Goal: Ask a question

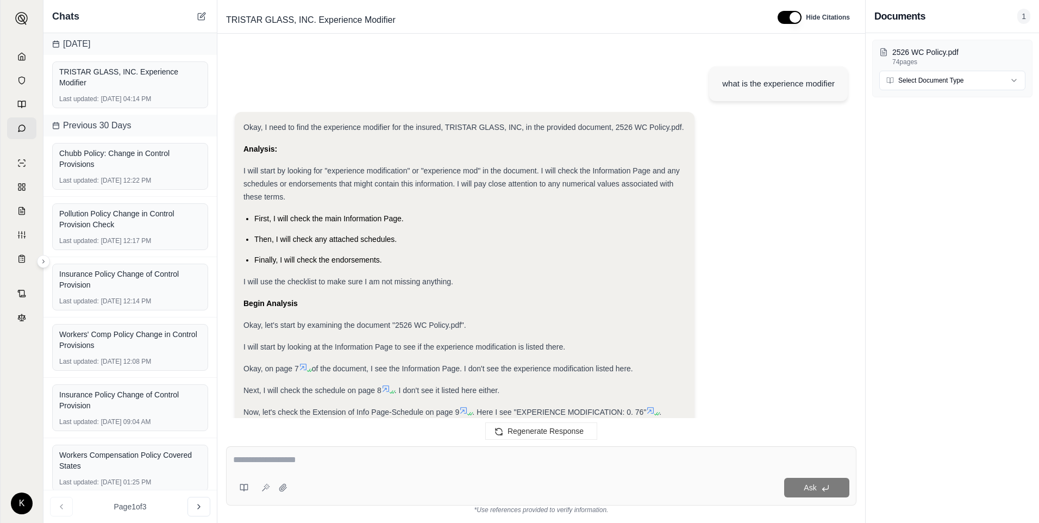
scroll to position [1664, 0]
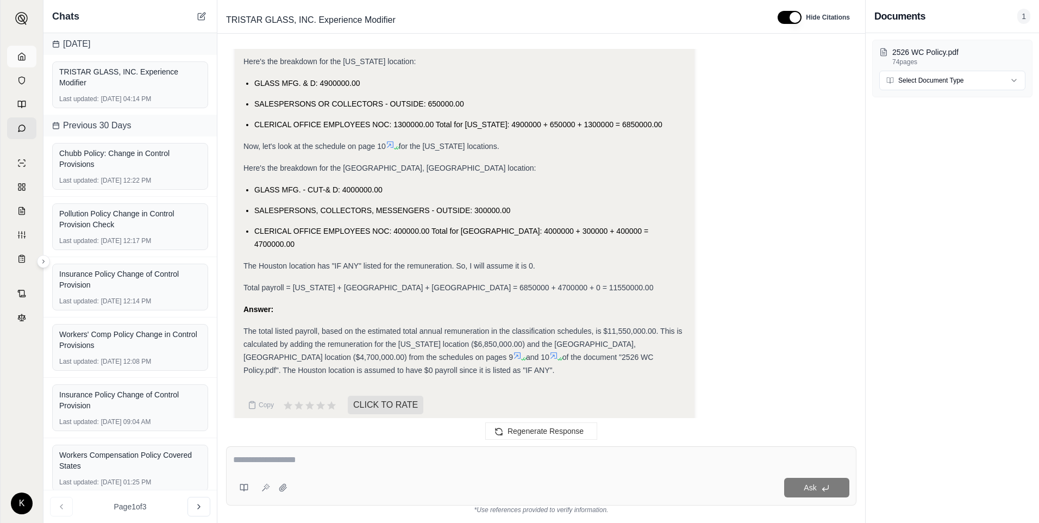
click at [19, 67] on link at bounding box center [21, 57] width 29 height 22
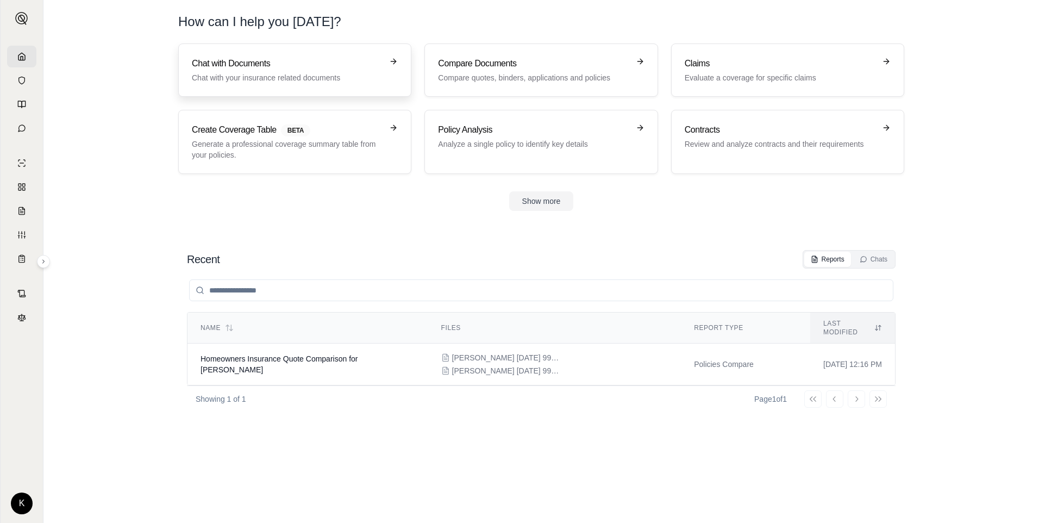
click at [278, 83] on p "Chat with your insurance related documents" at bounding box center [287, 77] width 191 height 11
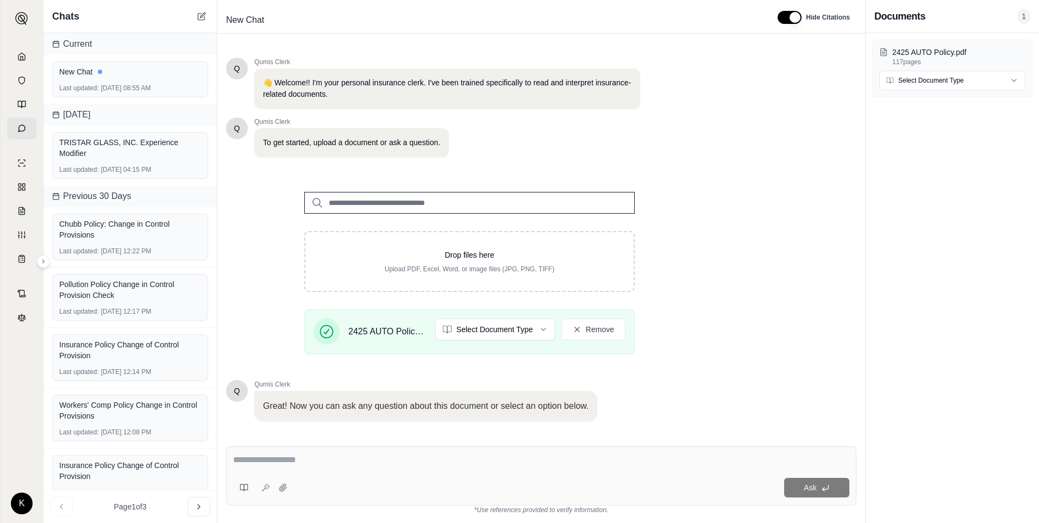
scroll to position [64, 0]
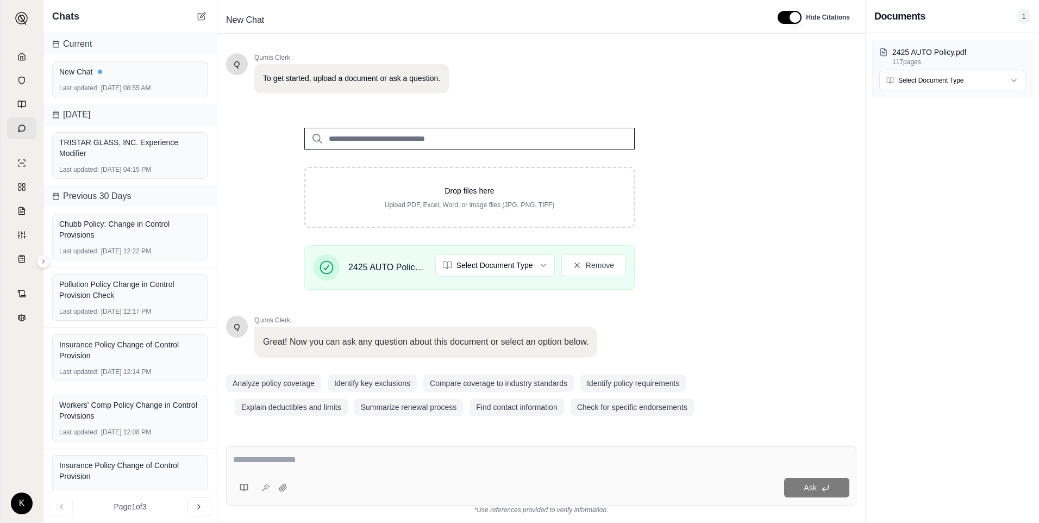
click at [312, 454] on textarea at bounding box center [541, 459] width 616 height 13
type textarea "**********"
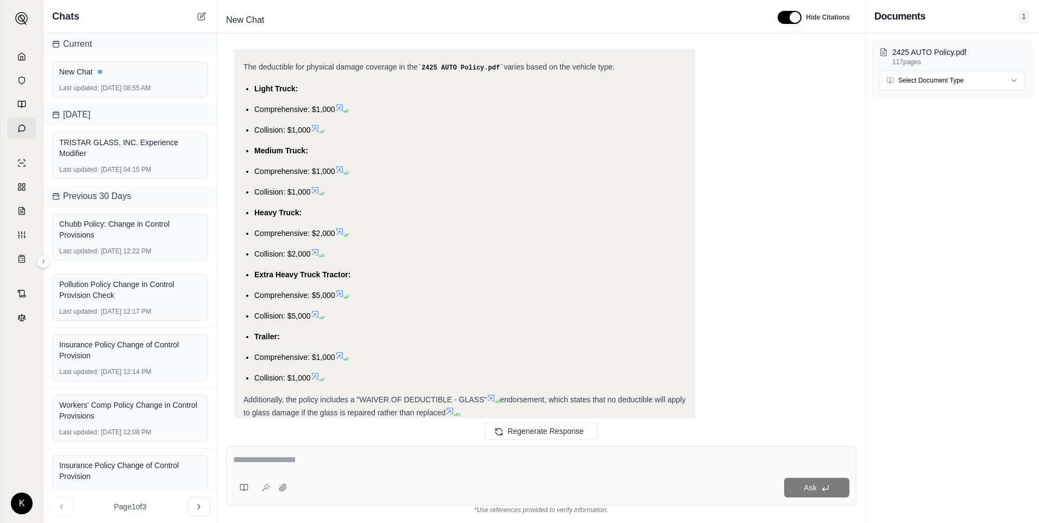
scroll to position [1083, 0]
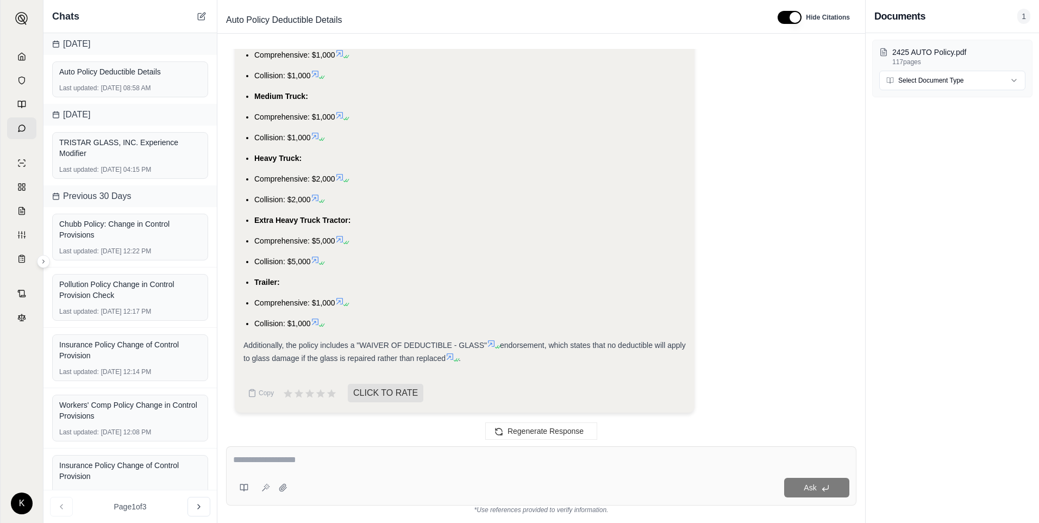
click at [325, 455] on textarea at bounding box center [541, 459] width 616 height 13
type textarea "**********"
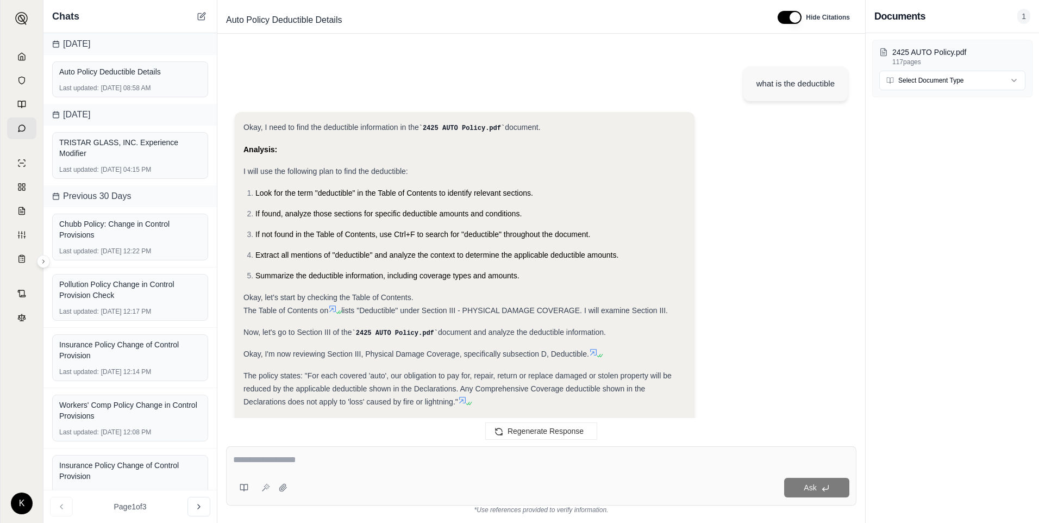
scroll to position [2402, 0]
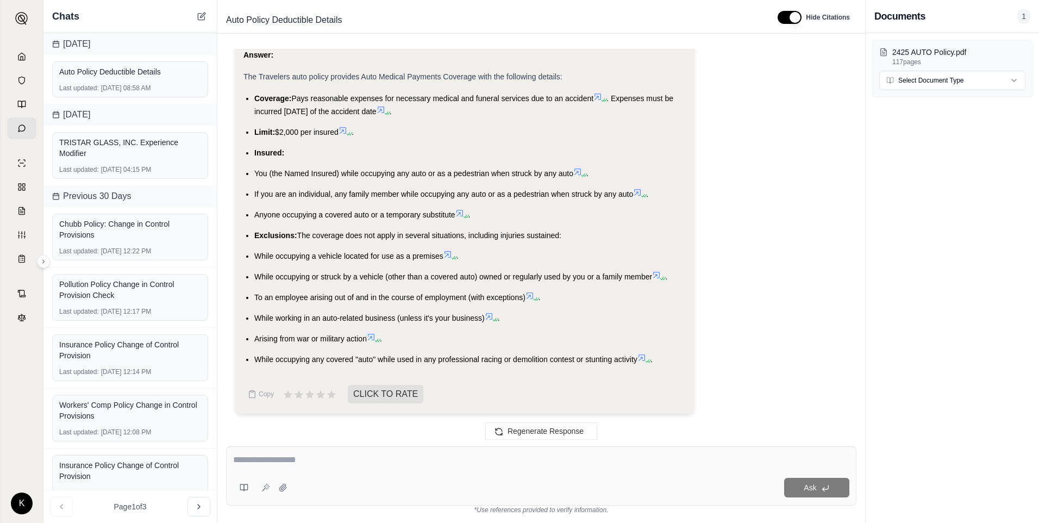
click at [313, 468] on div at bounding box center [541, 461] width 616 height 17
click at [303, 455] on textarea at bounding box center [541, 459] width 616 height 13
type textarea "*"
type textarea "**********"
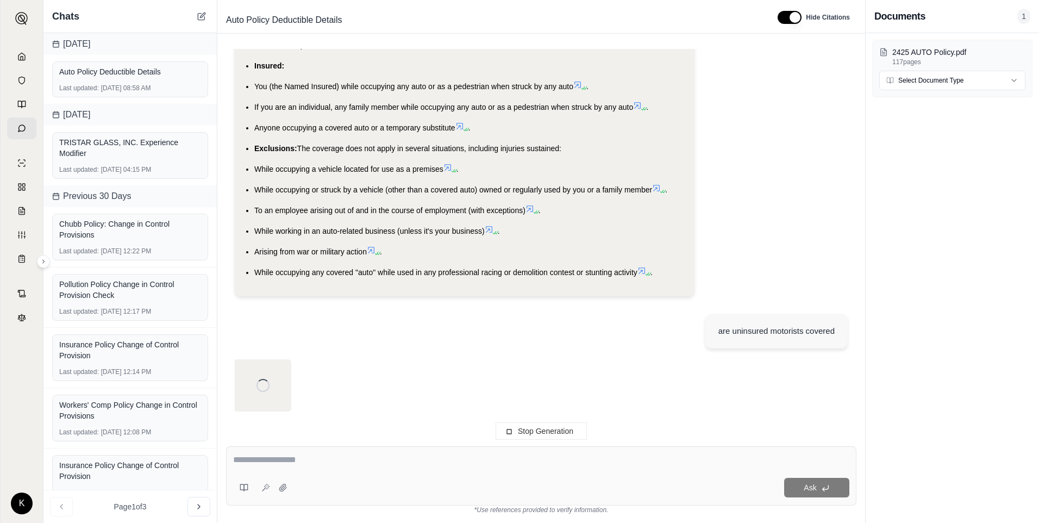
scroll to position [2458, 0]
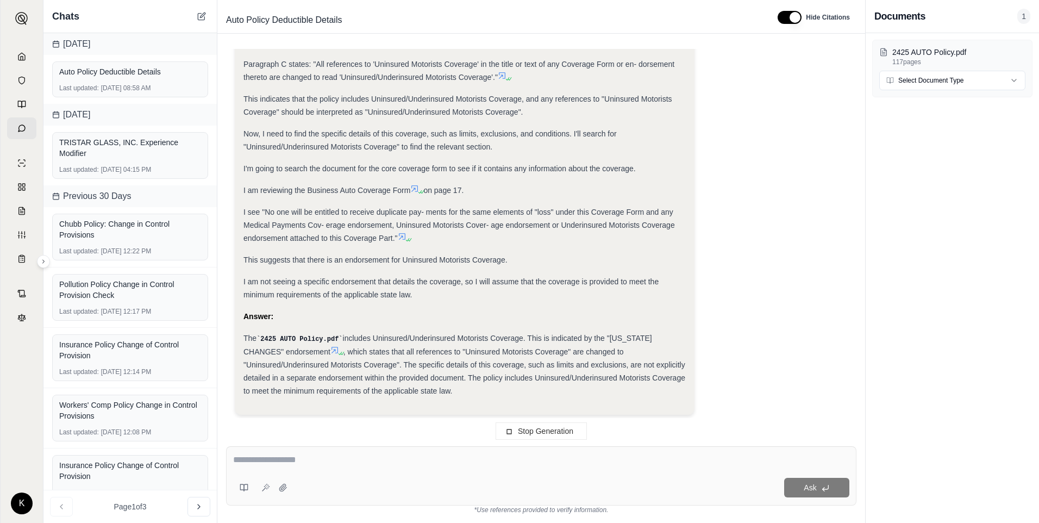
click at [907, 284] on div "2425 AUTO Policy.pdf 117 pages Select Document Type" at bounding box center [951, 277] width 173 height 489
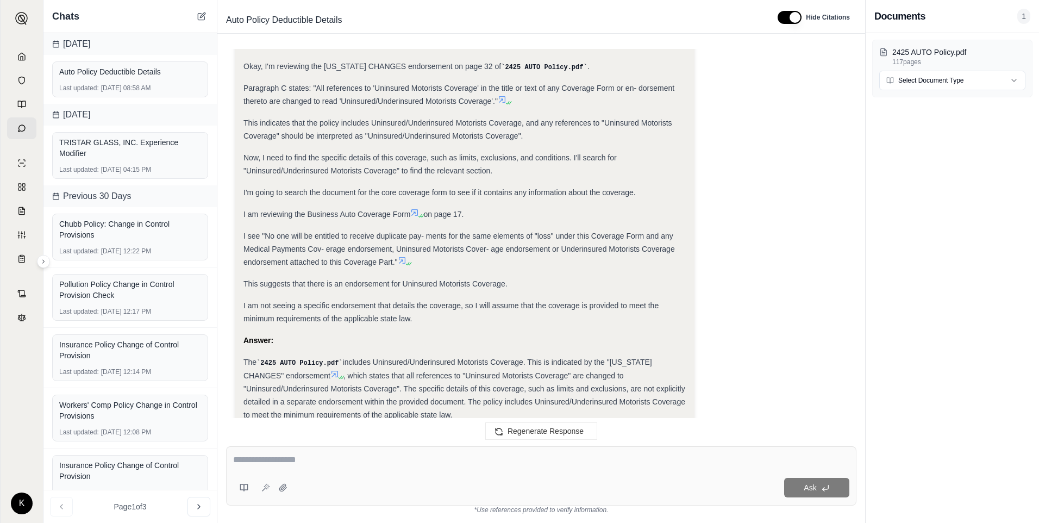
scroll to position [3194, 0]
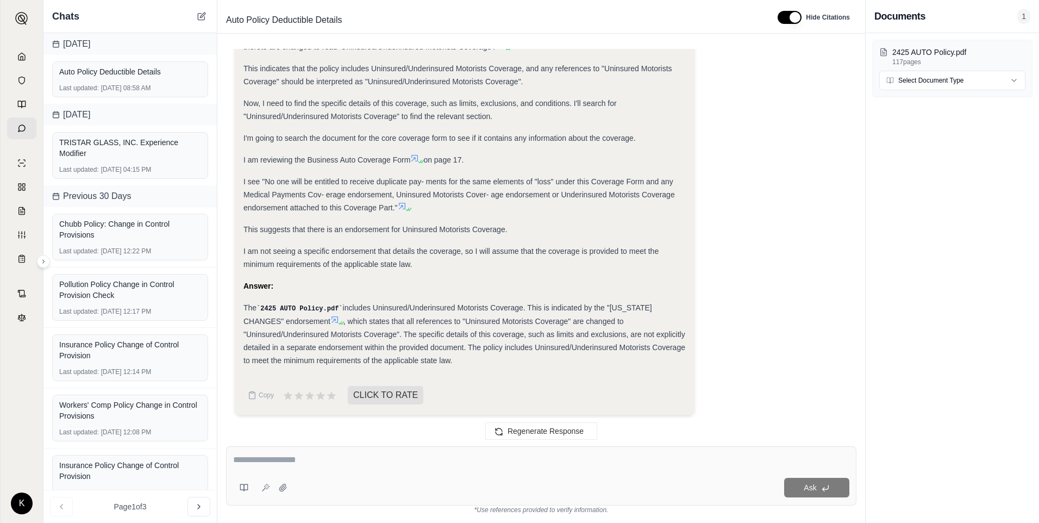
click at [460, 470] on div "Ask" at bounding box center [541, 475] width 630 height 59
type textarea "**********"
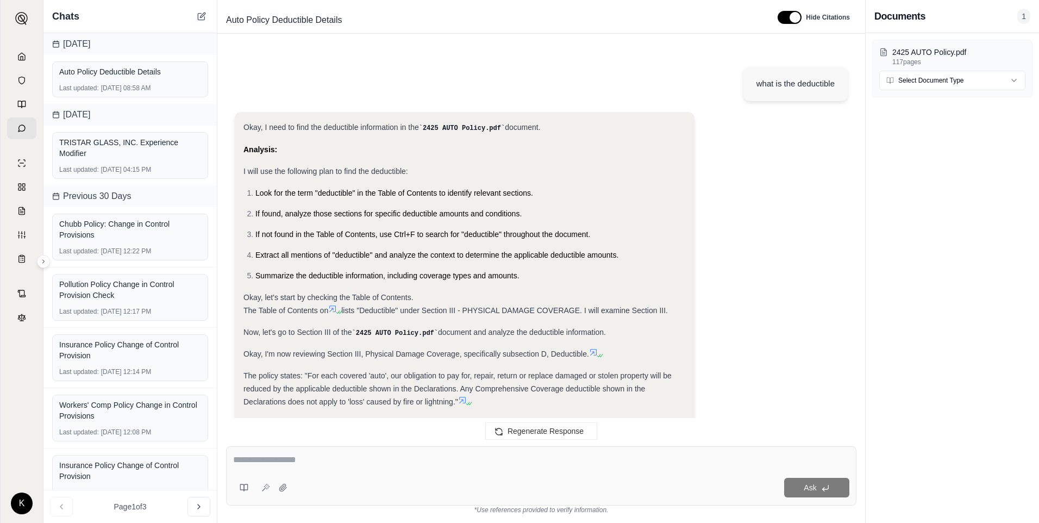
scroll to position [3991, 0]
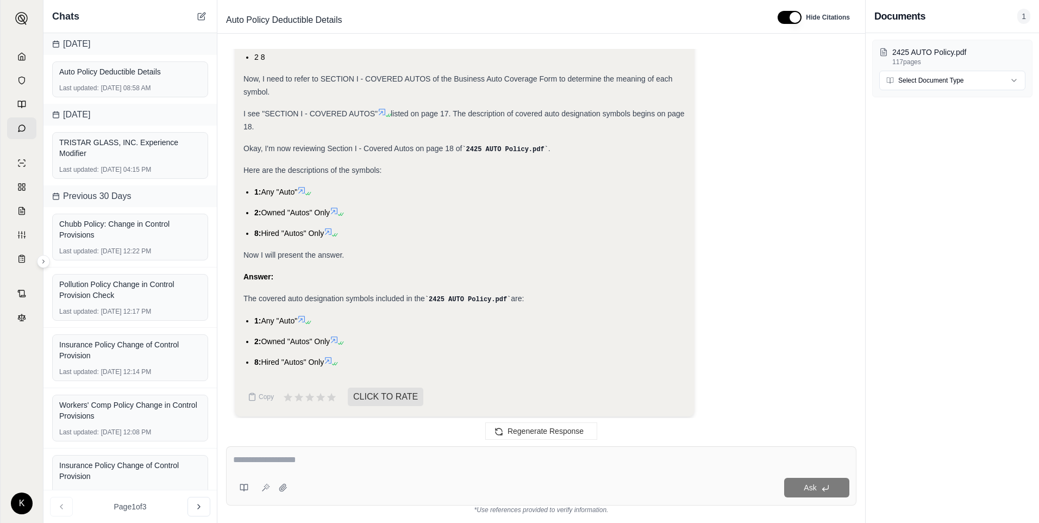
click at [314, 465] on textarea at bounding box center [541, 459] width 616 height 13
type textarea "**********"
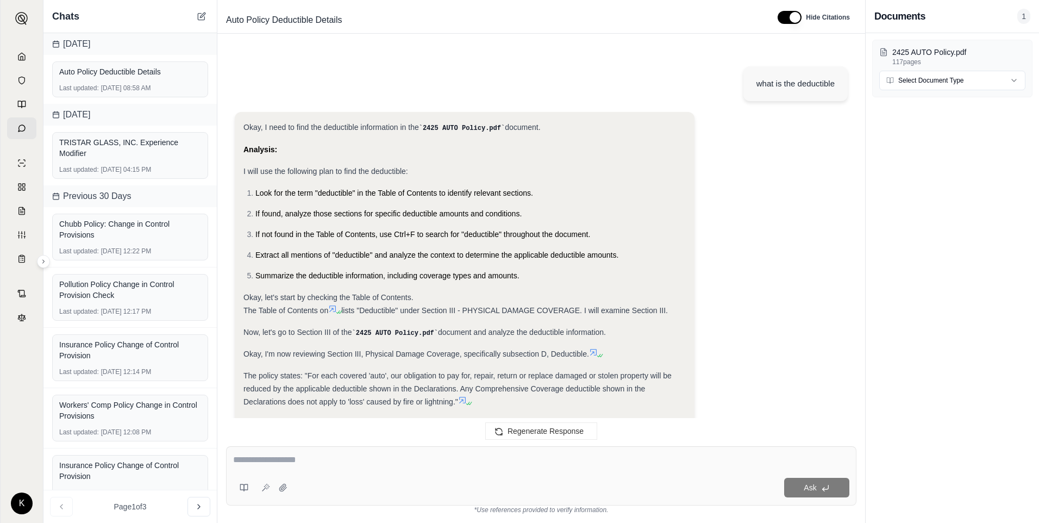
scroll to position [4909, 0]
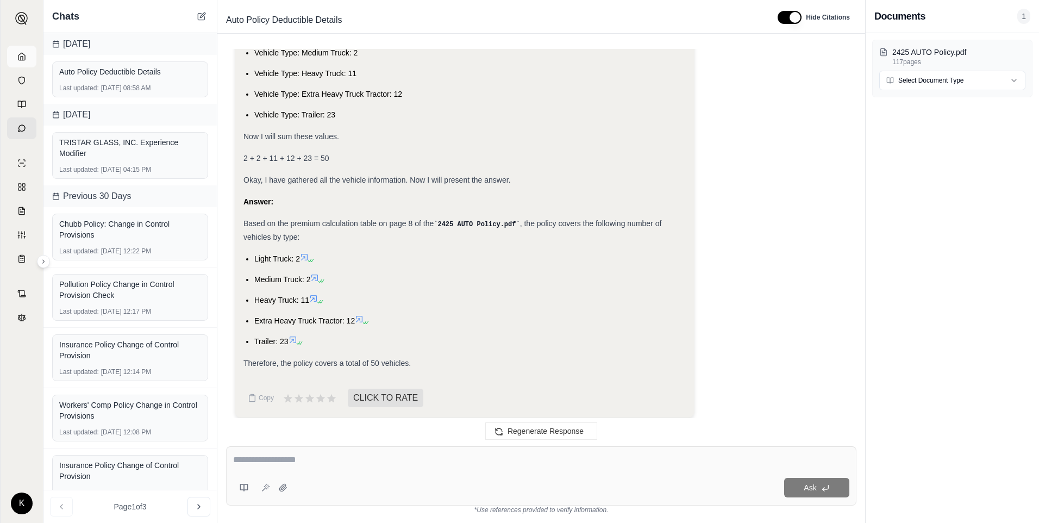
click at [24, 61] on link at bounding box center [21, 57] width 29 height 22
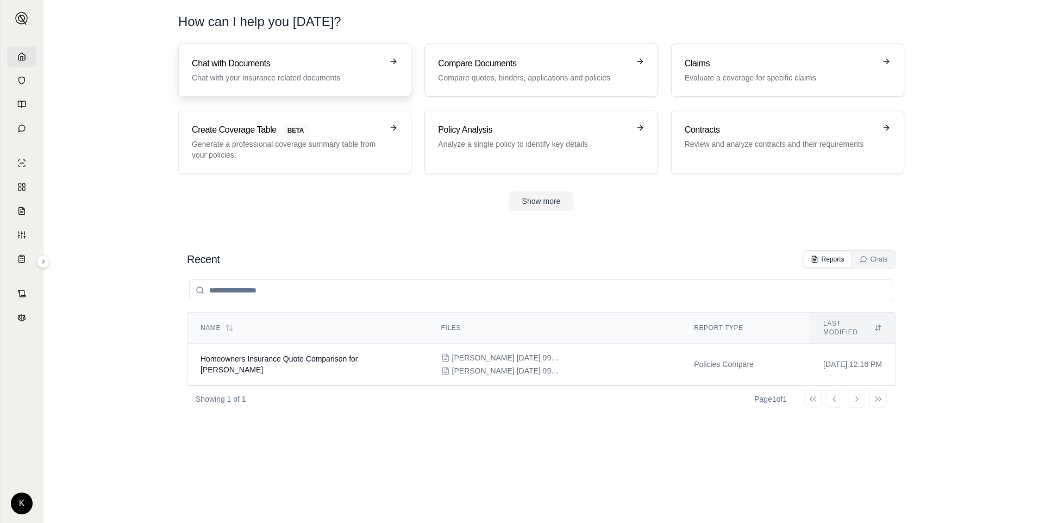
click at [275, 77] on p "Chat with your insurance related documents" at bounding box center [287, 77] width 191 height 11
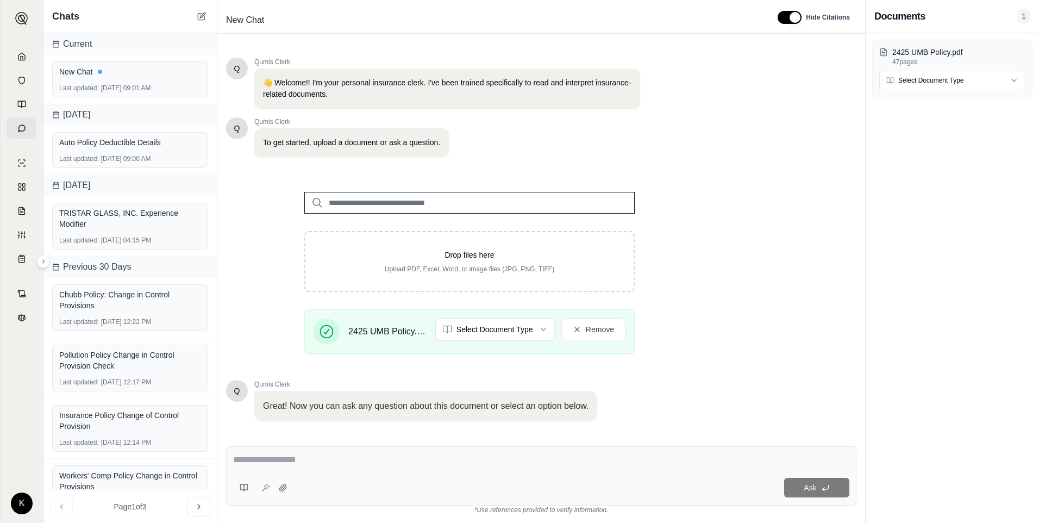
scroll to position [64, 0]
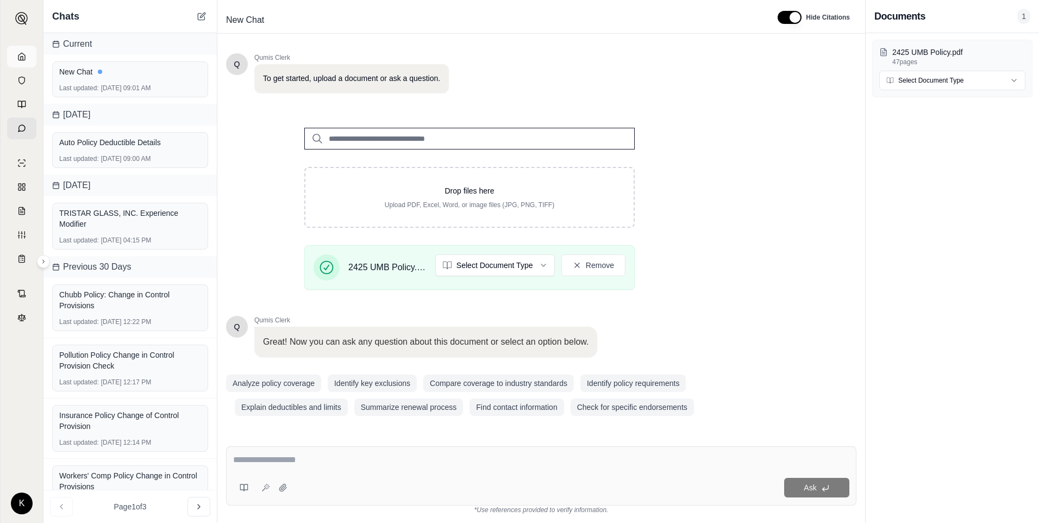
click at [26, 62] on link at bounding box center [21, 57] width 29 height 22
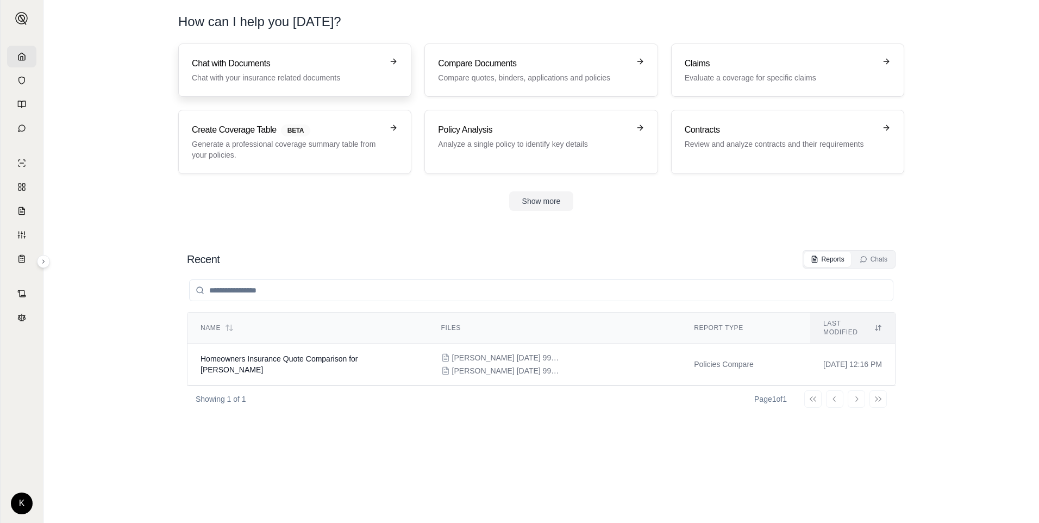
click at [266, 74] on p "Chat with your insurance related documents" at bounding box center [287, 77] width 191 height 11
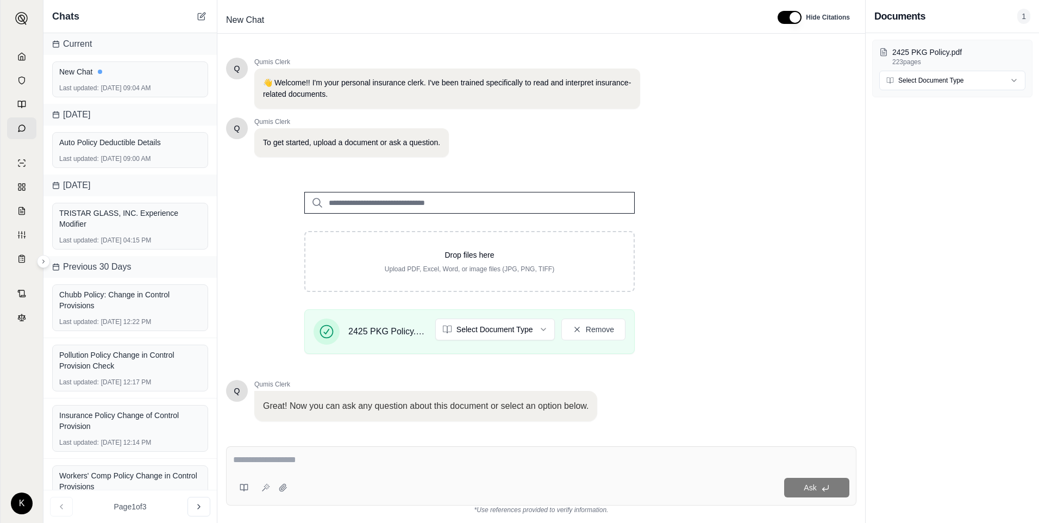
scroll to position [64, 0]
